Goal: Transaction & Acquisition: Download file/media

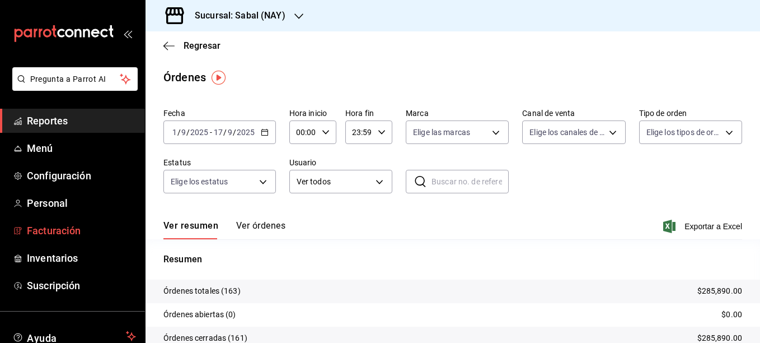
click at [41, 231] on span "Facturación" at bounding box center [81, 230] width 109 height 15
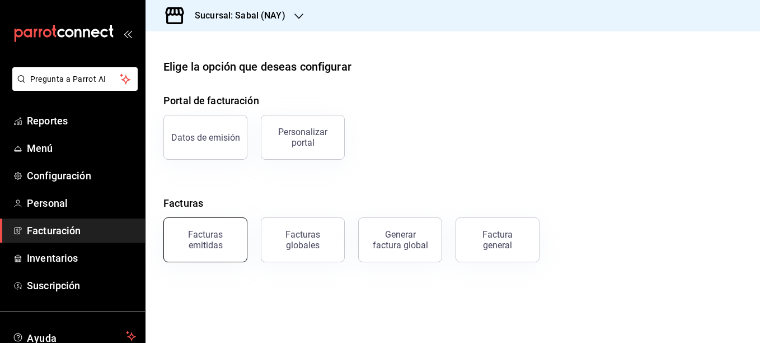
click at [216, 248] on div "Facturas emitidas" at bounding box center [205, 239] width 69 height 21
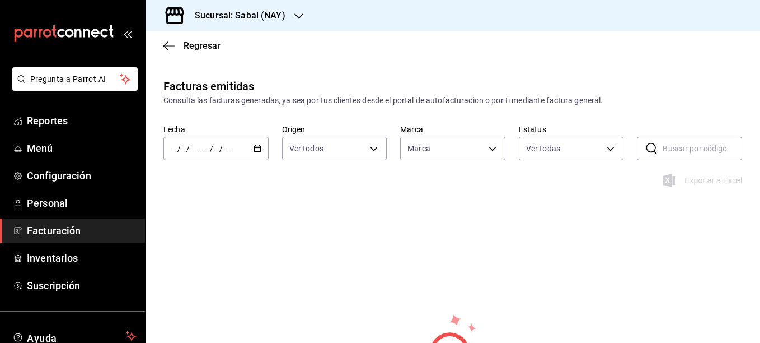
type input "7bb9fc4a-963e-4e00-9402-9ac56289446f"
click at [255, 147] on icon "button" at bounding box center [258, 148] width 8 height 8
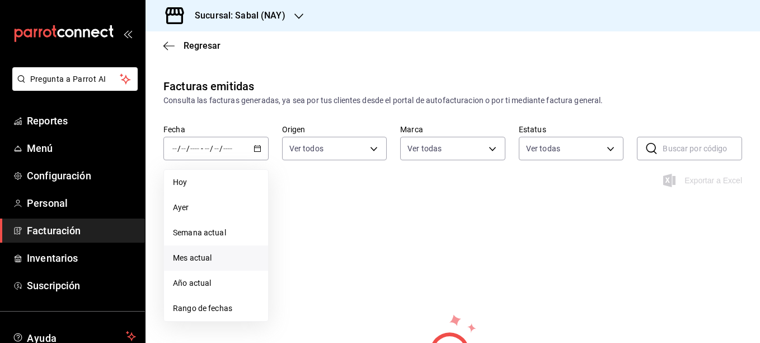
click at [194, 255] on span "Mes actual" at bounding box center [216, 258] width 86 height 12
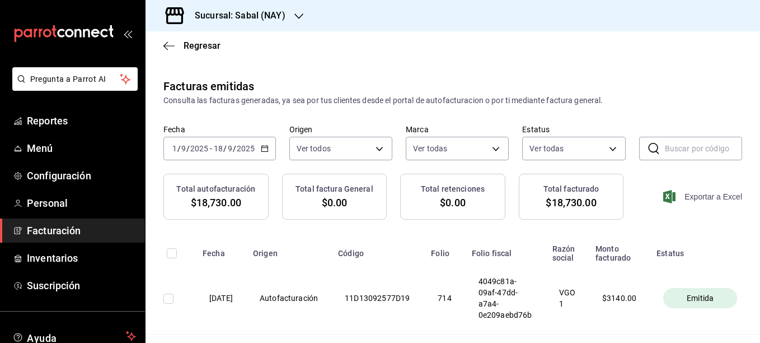
click at [699, 197] on span "Exportar a Excel" at bounding box center [704, 196] width 77 height 13
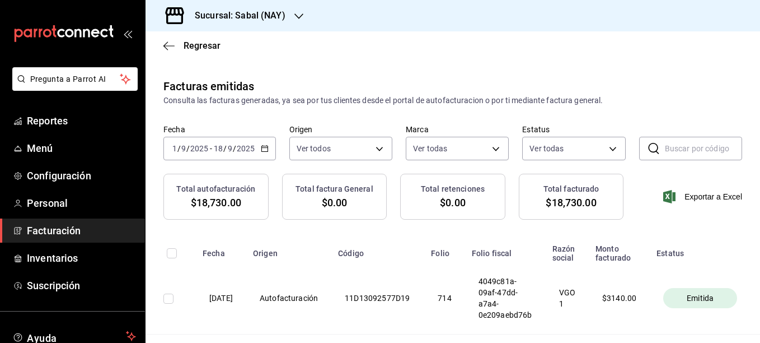
click at [170, 254] on input "checkbox" at bounding box center [172, 253] width 10 height 10
checkbox input "true"
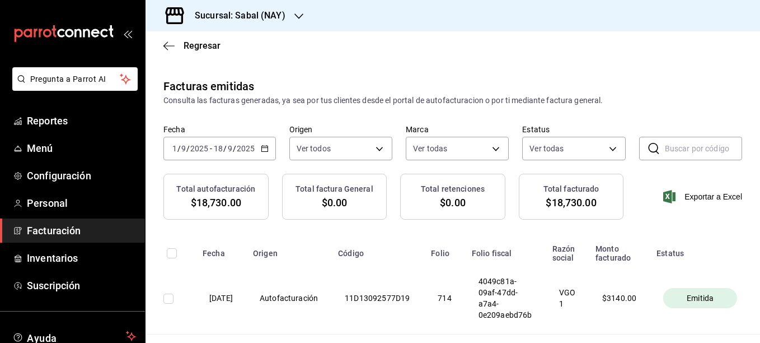
checkbox input "true"
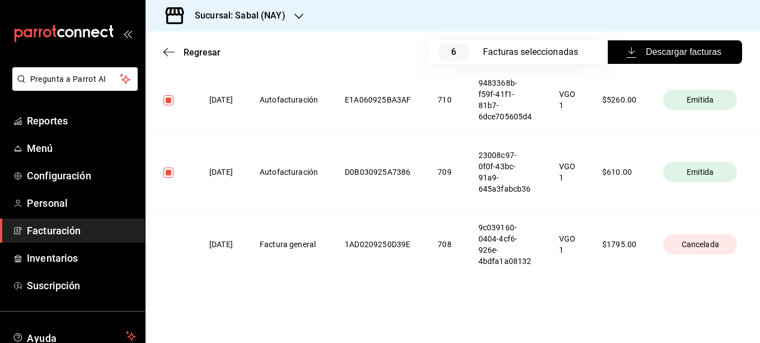
click at [673, 54] on span "Descargar facturas" at bounding box center [675, 51] width 93 height 13
